Goal: Information Seeking & Learning: Compare options

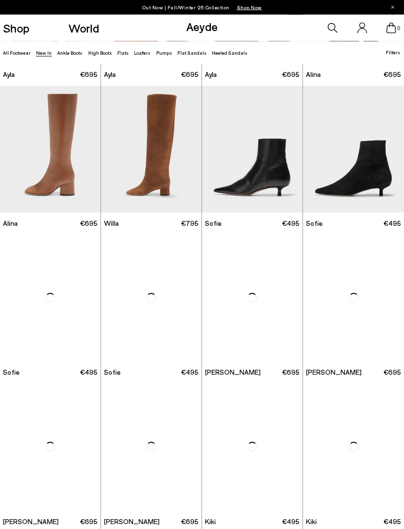
scroll to position [1764, 0]
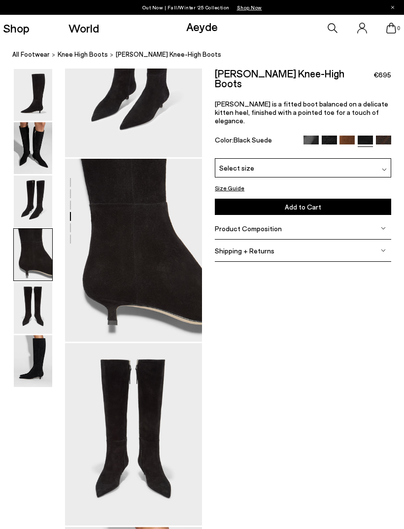
scroll to position [494, 0]
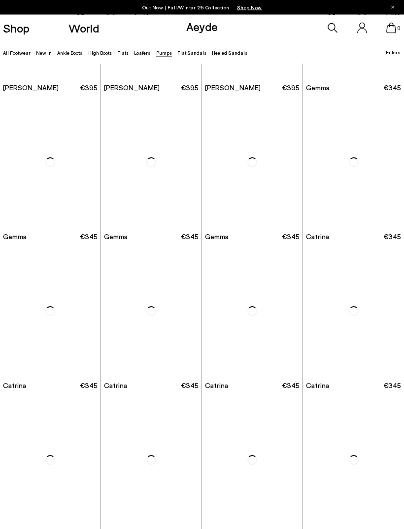
scroll to position [1602, 0]
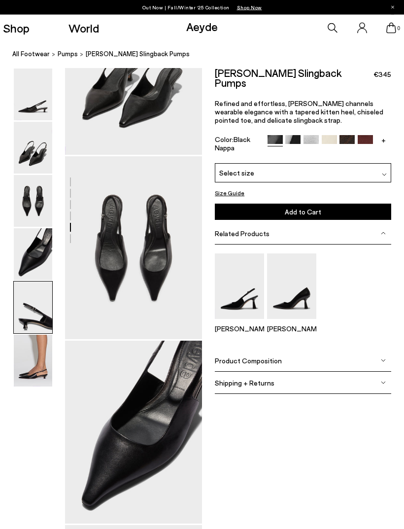
scroll to position [736, 0]
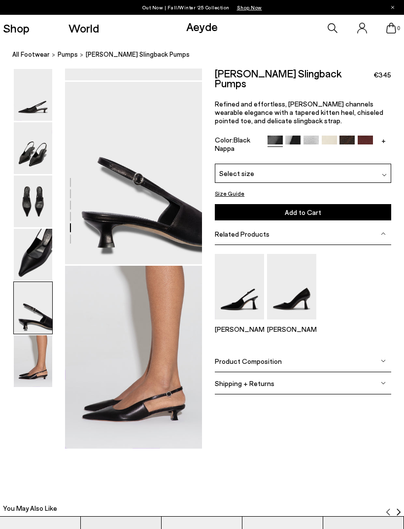
scroll to position [723, 0]
